Goal: Information Seeking & Learning: Learn about a topic

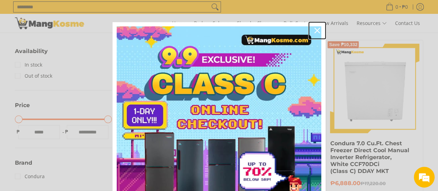
click at [315, 29] on icon "close icon" at bounding box center [317, 31] width 6 height 6
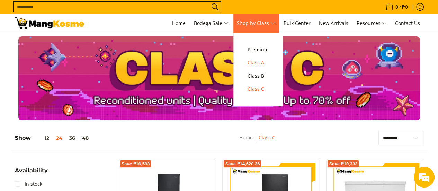
click at [261, 63] on span "Class A" at bounding box center [258, 63] width 21 height 9
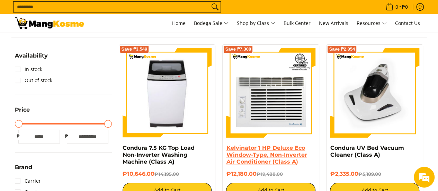
scroll to position [118, 0]
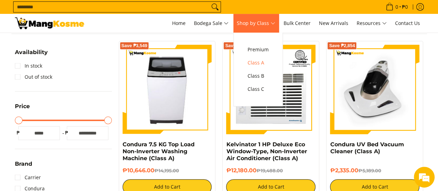
click at [262, 24] on span "Shop by Class" at bounding box center [256, 23] width 38 height 9
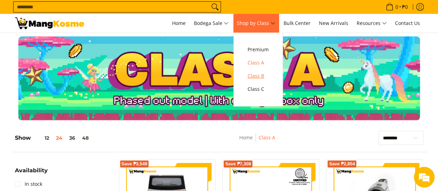
click at [258, 77] on span "Class B" at bounding box center [258, 76] width 21 height 9
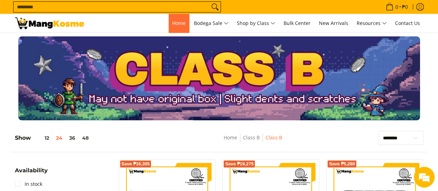
click at [172, 26] on span "Home" at bounding box center [179, 23] width 14 height 7
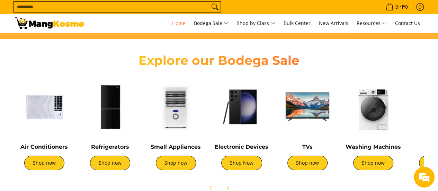
scroll to position [237, 0]
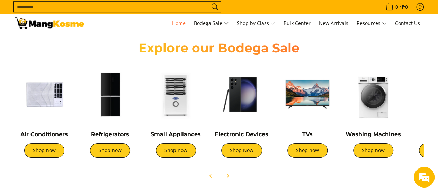
drag, startPoint x: 440, startPoint y: 22, endPoint x: 443, endPoint y: 45, distance: 23.4
click at [381, 151] on link "Shop now" at bounding box center [373, 150] width 40 height 15
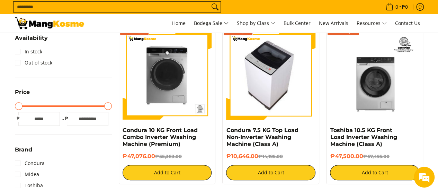
scroll to position [133, 0]
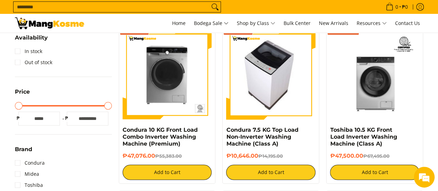
click at [266, 97] on img at bounding box center [270, 74] width 79 height 89
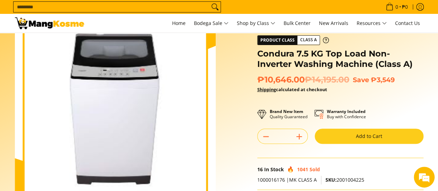
scroll to position [36, 0]
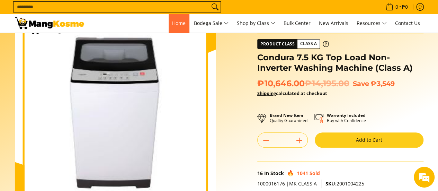
click at [181, 20] on span "Home" at bounding box center [179, 23] width 14 height 7
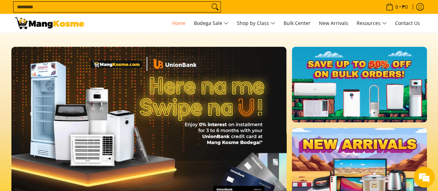
scroll to position [0, 275]
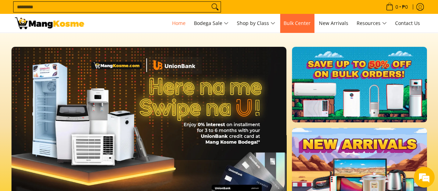
click at [301, 17] on link "Bulk Center" at bounding box center [297, 23] width 34 height 19
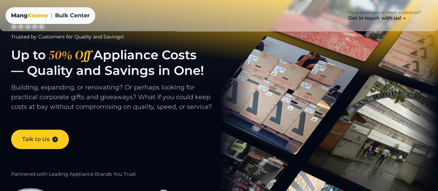
click at [37, 177] on h4 "Get in touch with us!" at bounding box center [55, 179] width 99 height 9
click at [39, 172] on div "Get in touch with us! Have questions or need assistance? Click here" at bounding box center [219, 184] width 438 height 28
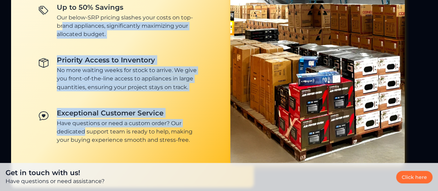
drag, startPoint x: 82, startPoint y: 117, endPoint x: 59, endPoint y: 10, distance: 109.2
click at [59, 11] on nav "Up to 50% Savings Our below-SRP pricing slashes your costs on top-brand applian…" at bounding box center [120, 73] width 175 height 152
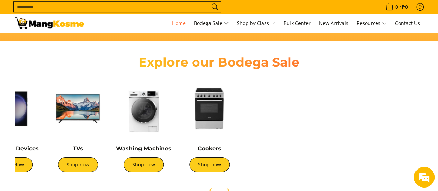
scroll to position [0, 231]
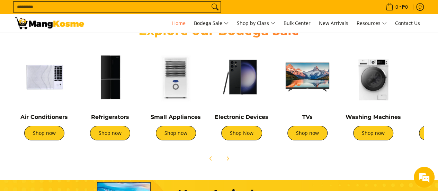
scroll to position [247, 0]
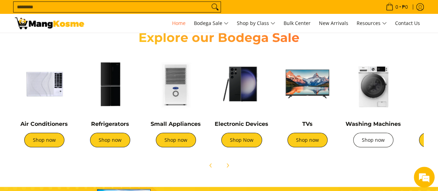
click at [373, 143] on link "Shop now" at bounding box center [373, 140] width 40 height 15
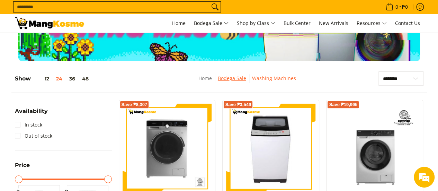
scroll to position [60, 0]
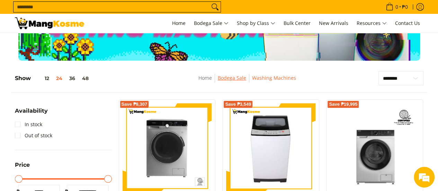
click at [236, 80] on link "Bodega Sale" at bounding box center [232, 77] width 28 height 7
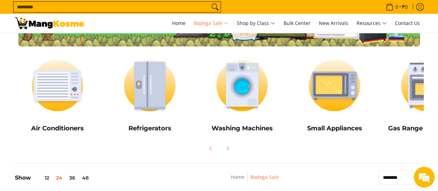
scroll to position [79, 0]
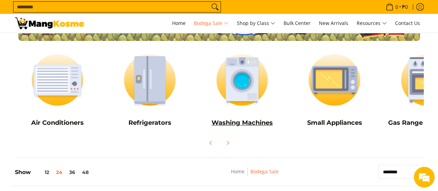
click at [242, 98] on img at bounding box center [242, 80] width 86 height 64
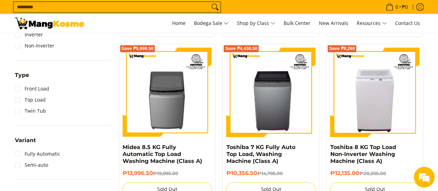
scroll to position [465, 0]
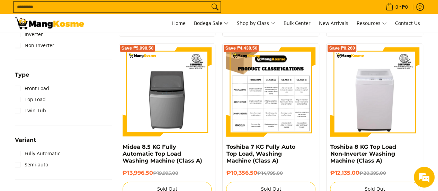
click at [286, 101] on img at bounding box center [270, 91] width 89 height 89
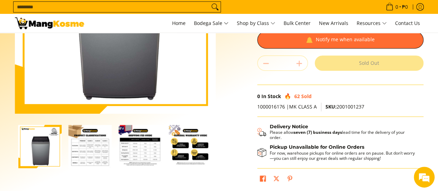
scroll to position [146, 0]
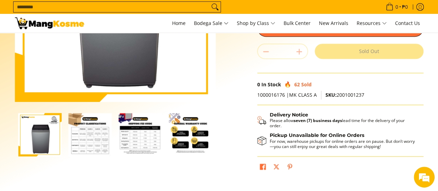
click at [100, 137] on img "Toshiba 7 KG Fully Auto Top Load, Washing Machine (Class A)-2" at bounding box center [90, 134] width 43 height 43
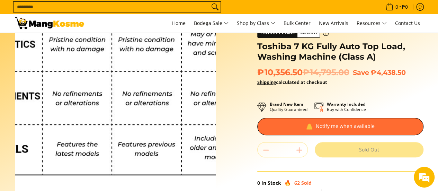
scroll to position [56, 0]
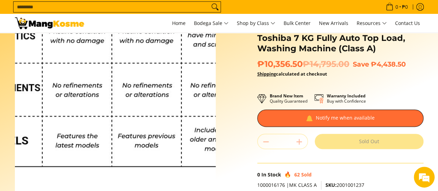
click at [100, 137] on img at bounding box center [115, 91] width 201 height 201
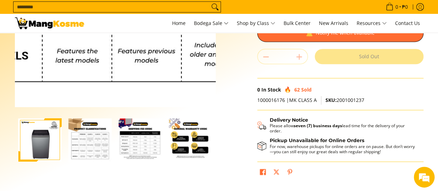
scroll to position [140, 0]
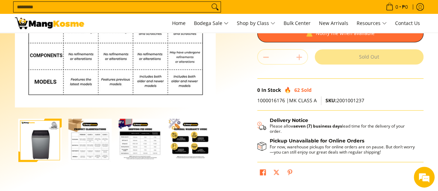
click at [100, 137] on img "Toshiba 7 KG Fully Auto Top Load, Washing Machine (Class A)-2" at bounding box center [90, 139] width 43 height 43
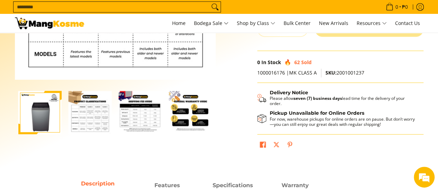
scroll to position [168, 0]
click at [136, 122] on img "Toshiba 7 KG Fully Auto Top Load, Washing Machine (Class A)-3" at bounding box center [140, 112] width 43 height 43
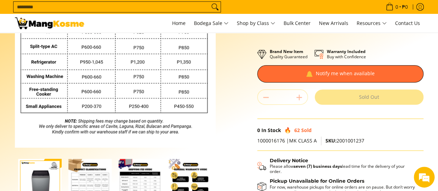
scroll to position [96, 0]
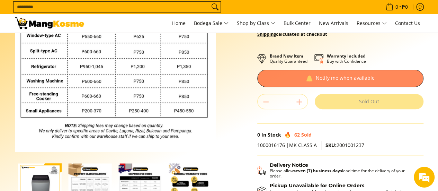
click at [328, 79] on div at bounding box center [340, 78] width 166 height 17
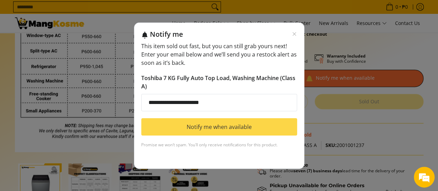
type input "**********"
click at [233, 128] on button "Notify me when available" at bounding box center [219, 126] width 156 height 17
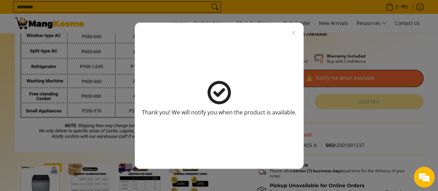
click at [295, 35] on div "Thank you! We will notify you when the product is available." at bounding box center [219, 98] width 154 height 126
click at [291, 32] on icon "Close modal" at bounding box center [294, 33] width 6 height 6
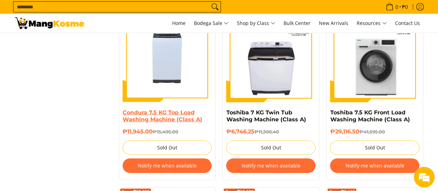
scroll to position [1054, 0]
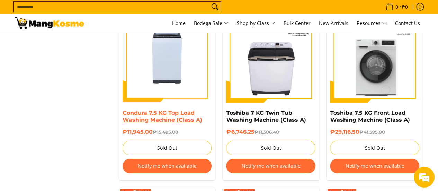
click at [164, 120] on link "Condura 7.5 KG Top Load Washing Machine (Class A)" at bounding box center [163, 116] width 80 height 14
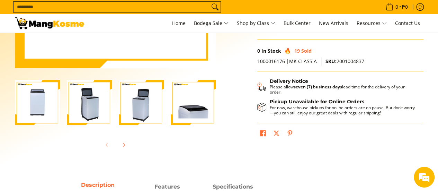
click at [29, 100] on img "condura-7.5kg-topload-non-inverter-washing-machine-class-c-full-view-mang-kosme" at bounding box center [37, 102] width 45 height 45
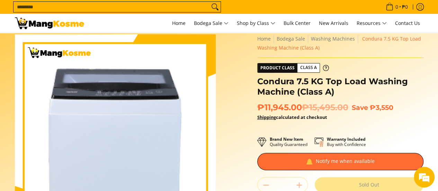
click at [116, 108] on img at bounding box center [115, 134] width 201 height 201
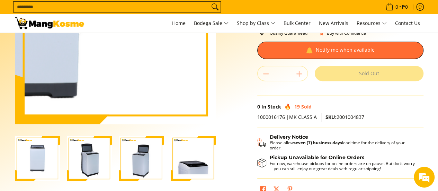
scroll to position [107, 0]
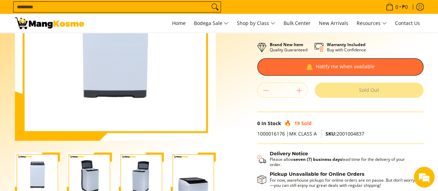
click at [98, 169] on img "Condura 7.5 KG Top Load Washing Machine (Class A)-2" at bounding box center [89, 174] width 45 height 45
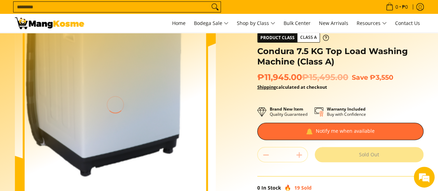
scroll to position [0, 0]
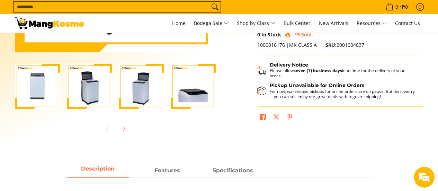
click at [135, 96] on img "Condura 7.5 KG Top Load Washing Machine (Class A)-3" at bounding box center [141, 86] width 45 height 45
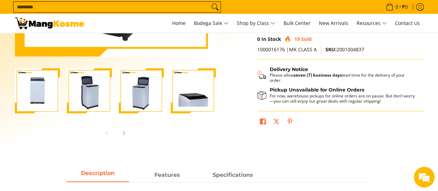
click at [189, 101] on img "Condura 7.5 KG Top Load Washing Machine (Class A)-4" at bounding box center [193, 90] width 45 height 45
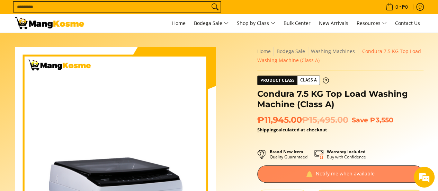
click at [312, 175] on div at bounding box center [340, 173] width 166 height 17
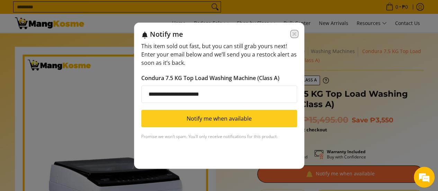
click at [296, 33] on icon "Close modal" at bounding box center [295, 34] width 6 height 6
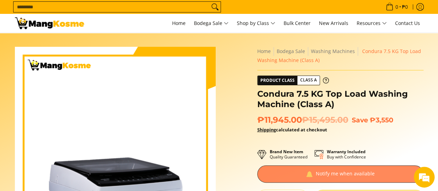
click at [317, 177] on div at bounding box center [340, 173] width 166 height 17
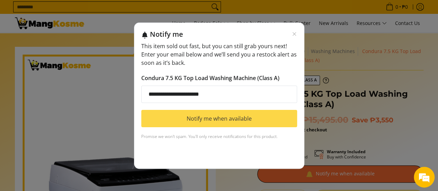
click at [242, 118] on button "Notify me when available" at bounding box center [219, 118] width 156 height 17
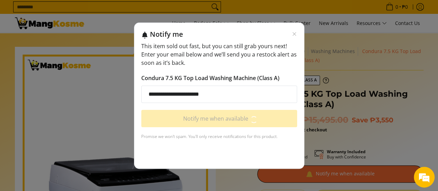
scroll to position [0, 0]
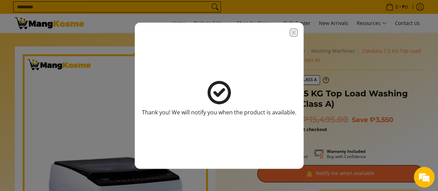
click at [292, 34] on icon "Close modal" at bounding box center [294, 33] width 6 height 6
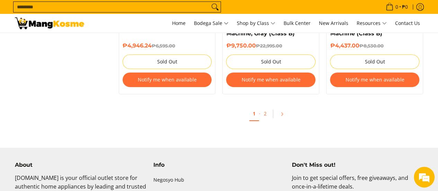
scroll to position [1514, 0]
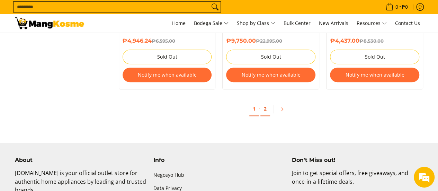
click at [267, 108] on link "2" at bounding box center [265, 109] width 10 height 14
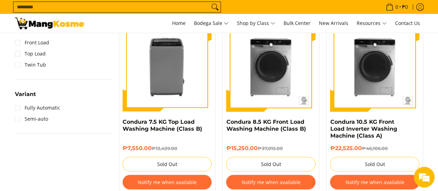
scroll to position [540, 0]
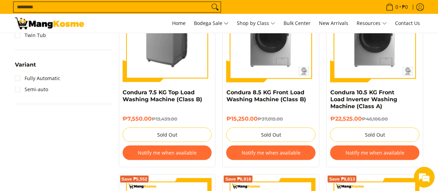
click at [166, 65] on img at bounding box center [167, 37] width 89 height 89
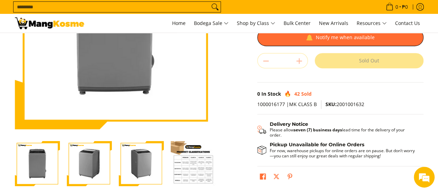
scroll to position [115, 0]
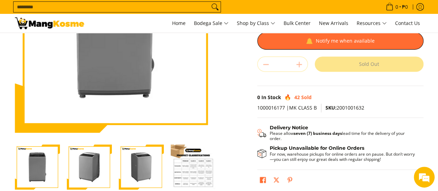
click at [192, 178] on img "Condura 7.5 KG Top Load Washing Machine (Class B)-4" at bounding box center [193, 166] width 45 height 45
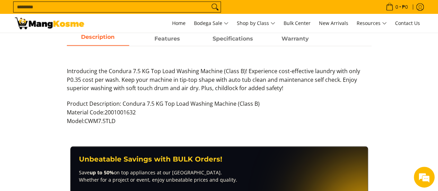
scroll to position [328, 0]
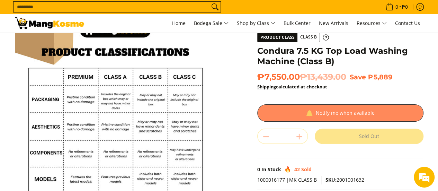
click at [324, 116] on div at bounding box center [340, 112] width 166 height 17
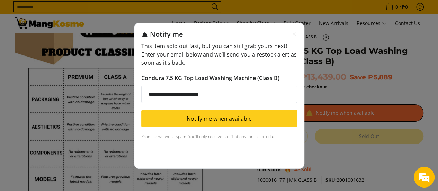
scroll to position [43, 0]
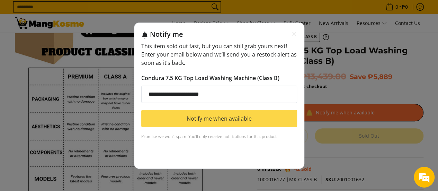
click at [230, 119] on button "Notify me when available" at bounding box center [219, 118] width 156 height 17
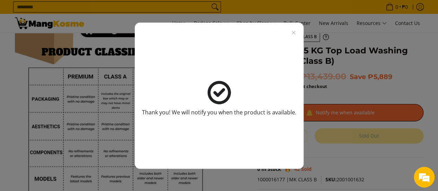
click at [296, 33] on div "Thank you! We will notify you when the product is available." at bounding box center [219, 96] width 169 height 146
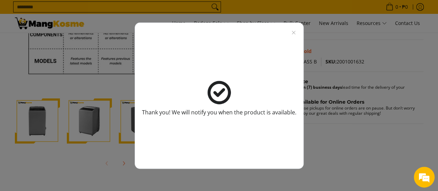
scroll to position [161, 0]
click at [292, 32] on icon "Close modal" at bounding box center [294, 33] width 6 height 6
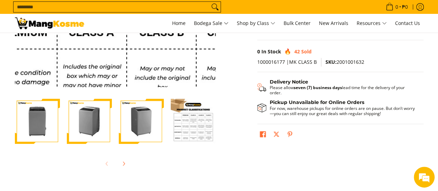
scroll to position [0, 0]
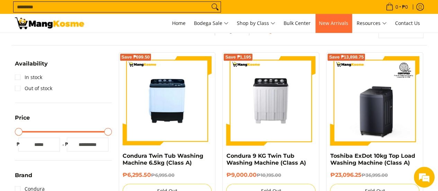
click at [345, 23] on span "New Arrivals" at bounding box center [333, 23] width 29 height 7
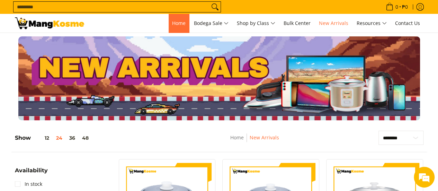
click at [179, 24] on span "Home" at bounding box center [179, 23] width 14 height 7
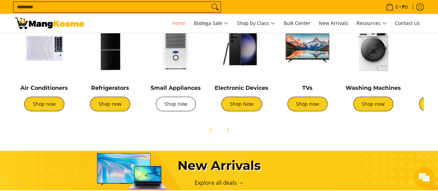
click at [180, 106] on link "Shop now" at bounding box center [176, 104] width 40 height 15
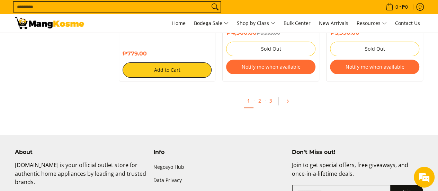
scroll to position [1379, 0]
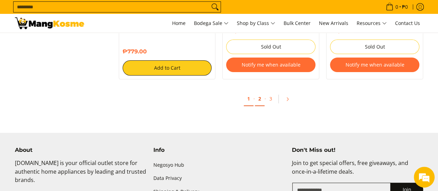
click at [263, 100] on link "2" at bounding box center [260, 99] width 10 height 14
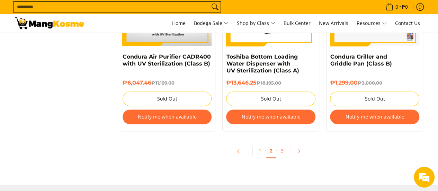
scroll to position [1486, 0]
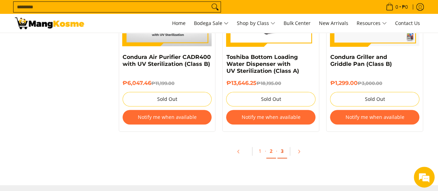
click at [282, 150] on link "3" at bounding box center [282, 151] width 10 height 14
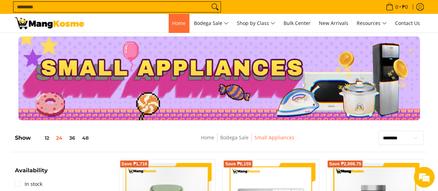
click at [180, 23] on span "Home" at bounding box center [179, 23] width 14 height 7
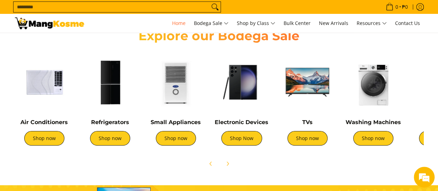
scroll to position [250, 0]
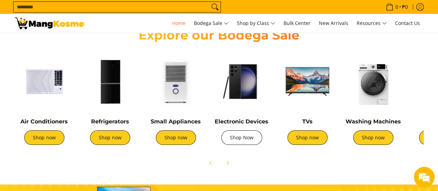
click at [243, 137] on link "Shop Now" at bounding box center [241, 137] width 41 height 15
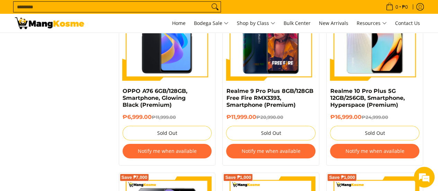
scroll to position [1091, 0]
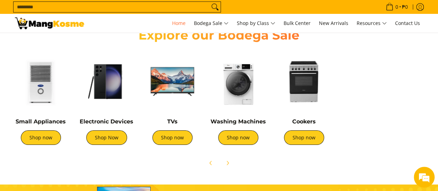
scroll to position [0, 231]
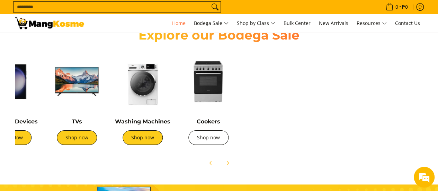
click at [205, 140] on link "Shop now" at bounding box center [208, 137] width 40 height 15
